Goal: Task Accomplishment & Management: Use online tool/utility

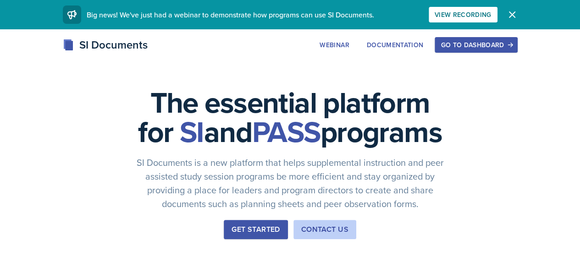
click at [511, 44] on div "Go to Dashboard" at bounding box center [475, 44] width 71 height 7
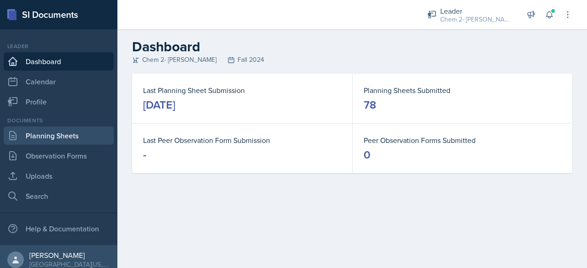
click at [62, 138] on link "Planning Sheets" at bounding box center [59, 135] width 110 height 18
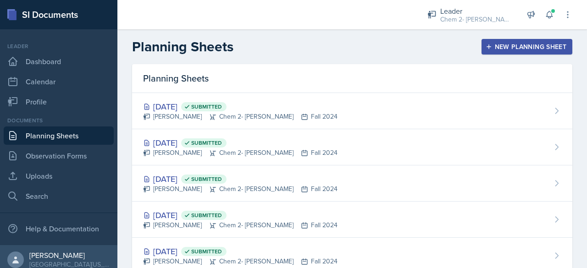
click at [493, 46] on div "New Planning Sheet" at bounding box center [526, 46] width 79 height 7
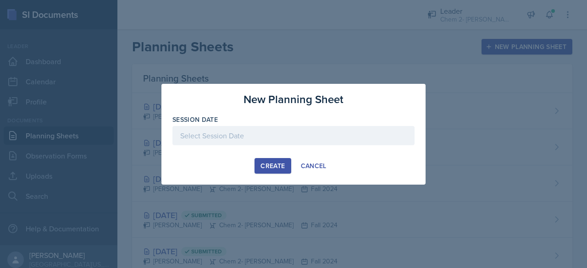
click at [337, 127] on div at bounding box center [293, 135] width 242 height 19
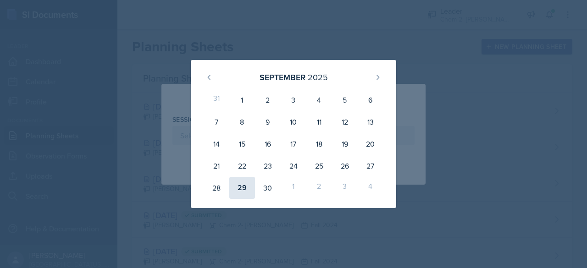
click at [237, 188] on div "29" at bounding box center [242, 188] width 26 height 22
type input "[DATE]"
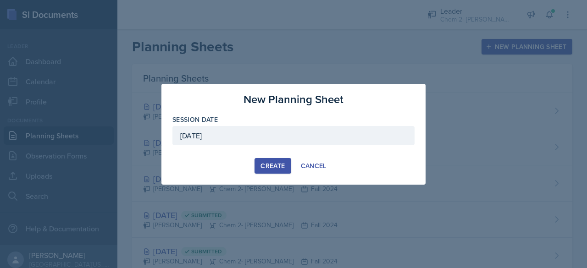
click at [274, 166] on div "Create" at bounding box center [272, 165] width 24 height 7
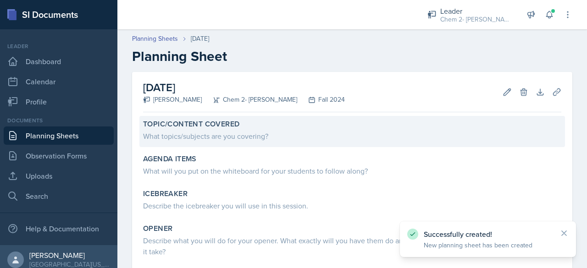
click at [225, 134] on div "What topics/subjects are you covering?" at bounding box center [352, 136] width 418 height 11
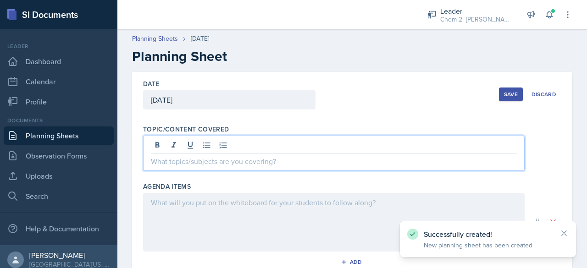
click at [229, 143] on div at bounding box center [333, 153] width 381 height 35
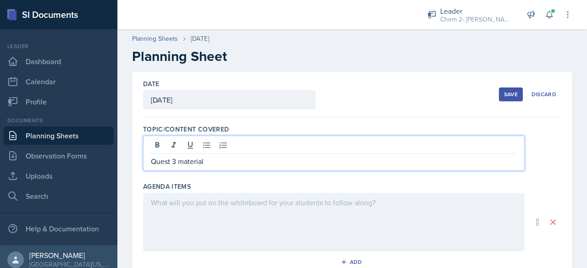
click at [235, 206] on div at bounding box center [333, 222] width 381 height 59
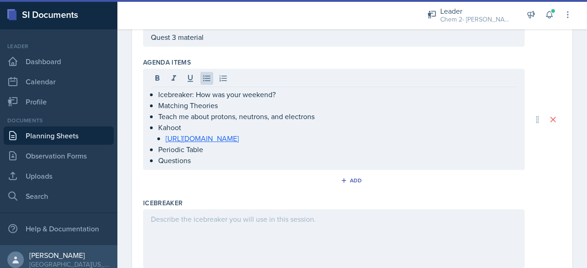
click at [222, 254] on div at bounding box center [333, 238] width 381 height 59
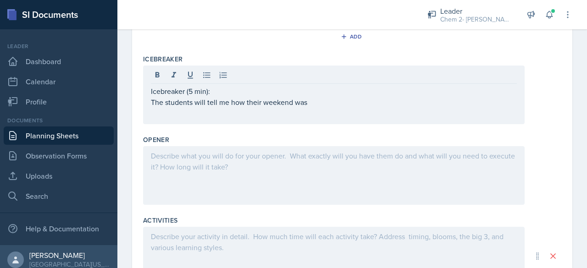
click at [210, 182] on div at bounding box center [333, 175] width 381 height 59
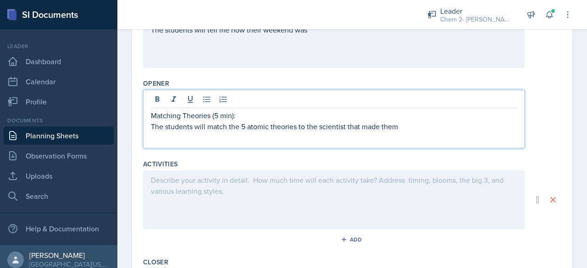
click at [207, 216] on div at bounding box center [333, 199] width 381 height 59
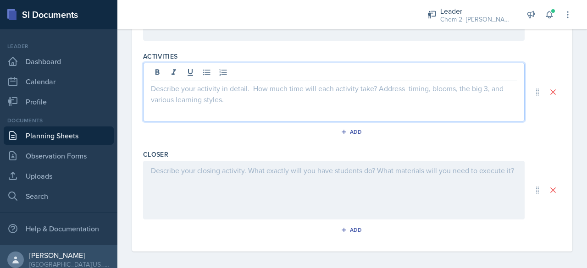
scroll to position [414, 0]
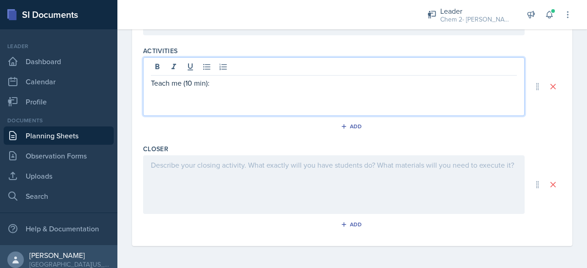
click at [192, 82] on p "Teach me (10 min):" at bounding box center [334, 82] width 366 height 11
click at [192, 100] on div "Teach me (15 min):" at bounding box center [333, 86] width 381 height 59
click at [291, 86] on p "Teach me (15 min):" at bounding box center [334, 82] width 366 height 11
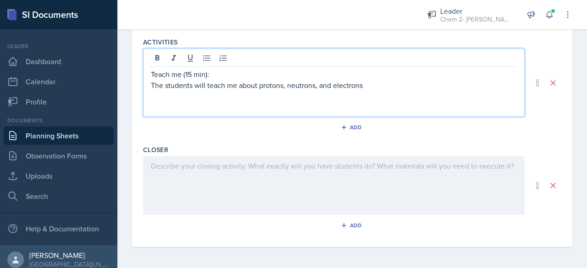
click at [414, 102] on p at bounding box center [334, 96] width 366 height 11
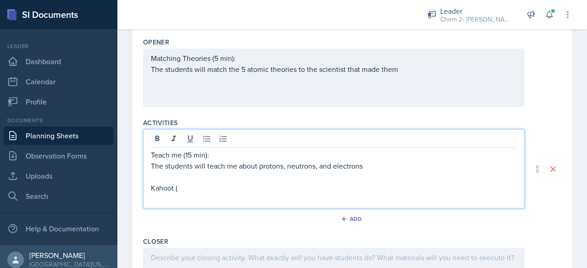
scroll to position [334, 0]
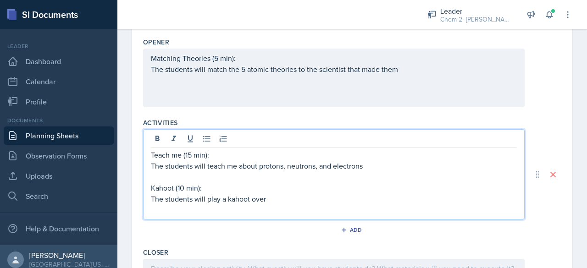
click at [231, 204] on p "The students will play a kahoot over" at bounding box center [334, 198] width 366 height 11
click at [304, 214] on p at bounding box center [334, 209] width 366 height 11
